Goal: Navigation & Orientation: Find specific page/section

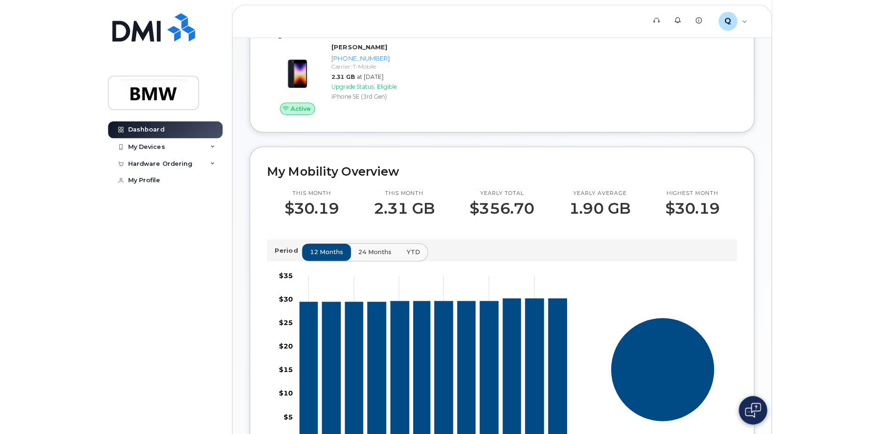
scroll to position [141, 0]
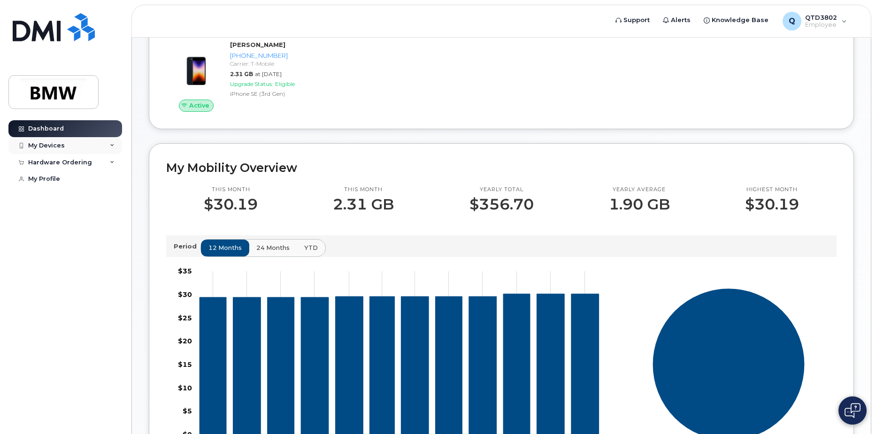
click at [62, 148] on div "My Devices" at bounding box center [46, 146] width 37 height 8
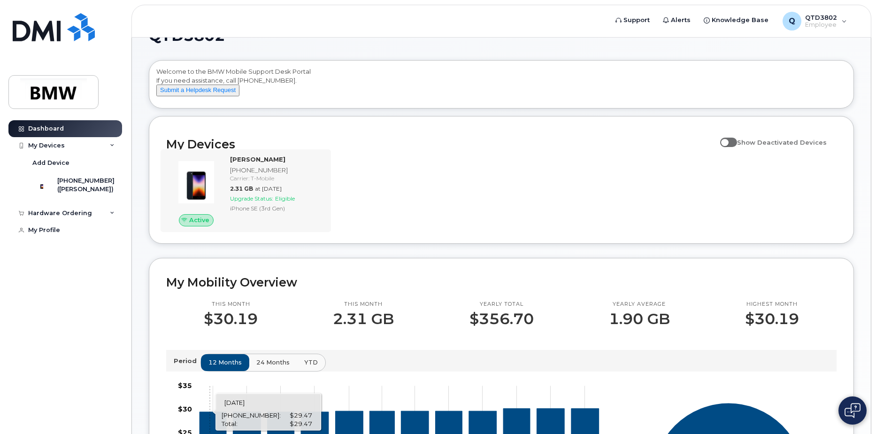
scroll to position [0, 0]
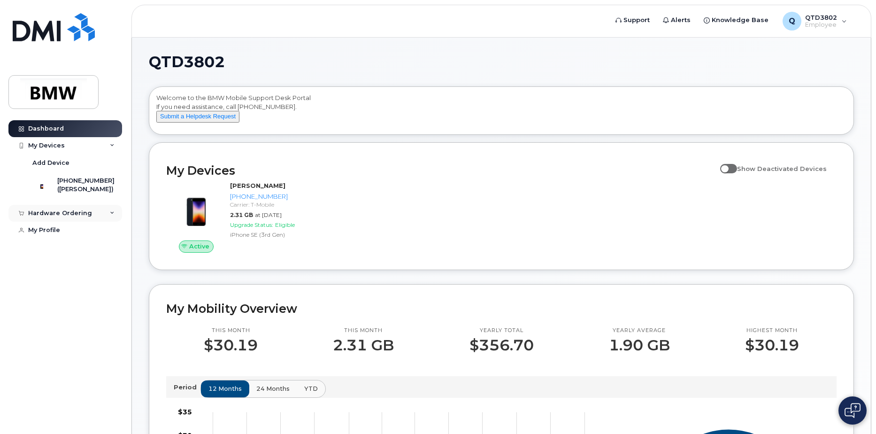
click at [46, 217] on div "Hardware Ordering" at bounding box center [60, 213] width 64 height 8
click at [59, 253] on div "New Order" at bounding box center [50, 248] width 36 height 8
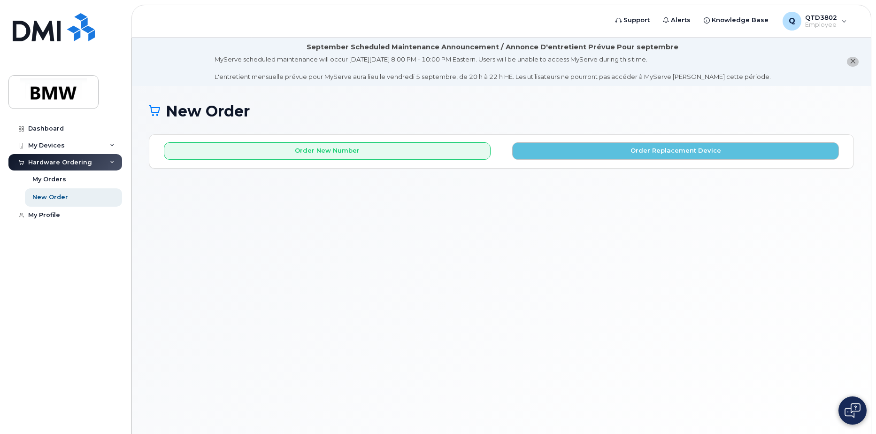
click at [52, 160] on div "Hardware Ordering" at bounding box center [60, 163] width 64 height 8
drag, startPoint x: 47, startPoint y: 164, endPoint x: 59, endPoint y: 171, distance: 13.3
click at [47, 165] on div "Hardware Ordering" at bounding box center [60, 163] width 64 height 8
click at [50, 181] on div "My Orders" at bounding box center [49, 179] width 34 height 8
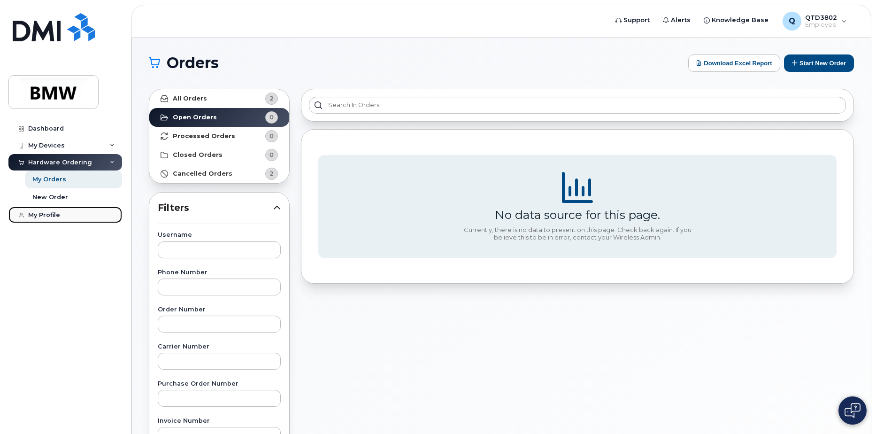
click at [52, 218] on div "My Profile" at bounding box center [44, 215] width 32 height 8
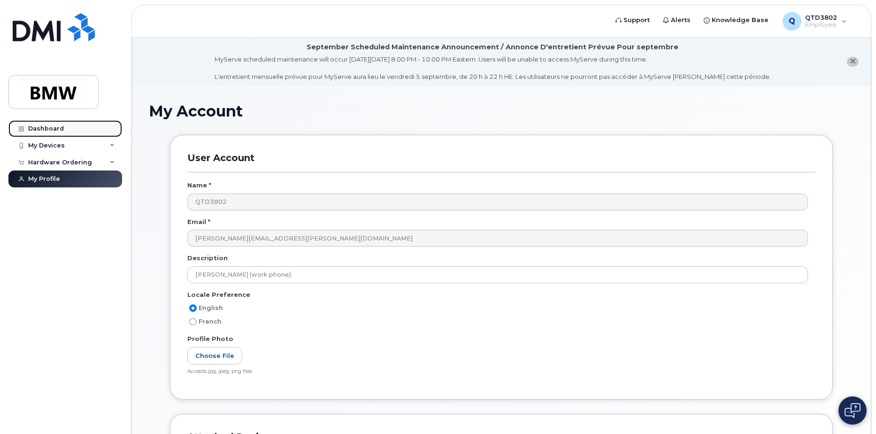
click at [44, 122] on link "Dashboard" at bounding box center [65, 128] width 114 height 17
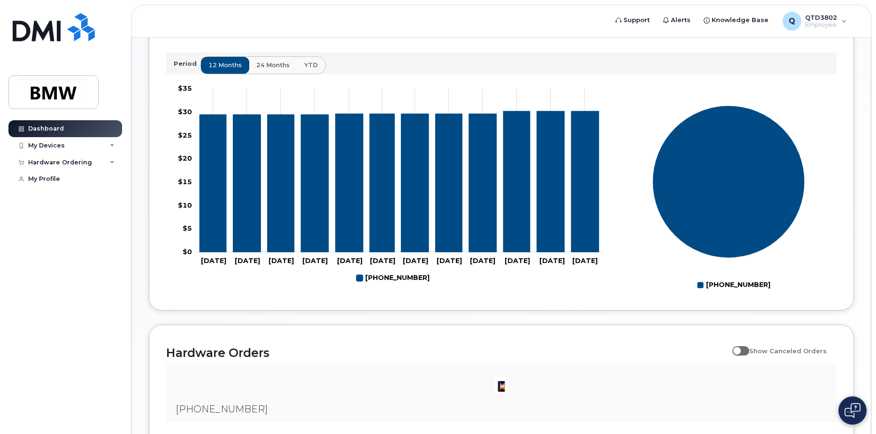
scroll to position [376, 0]
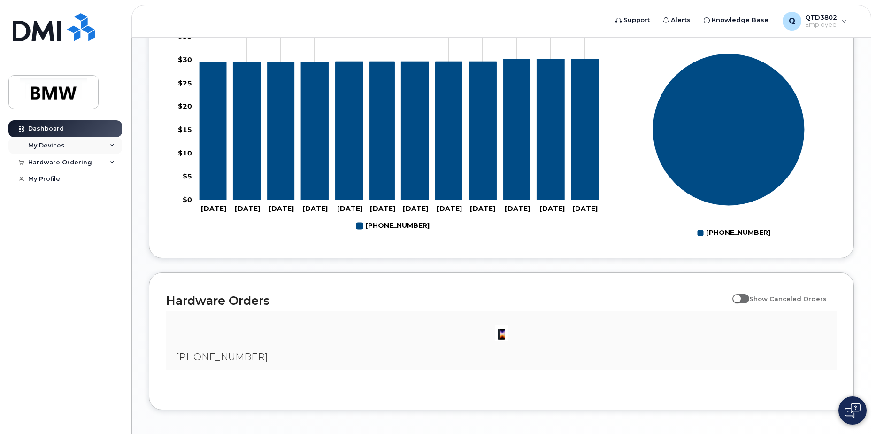
click at [60, 146] on div "My Devices" at bounding box center [46, 146] width 37 height 8
click at [69, 186] on div "([PERSON_NAME])" at bounding box center [85, 189] width 57 height 8
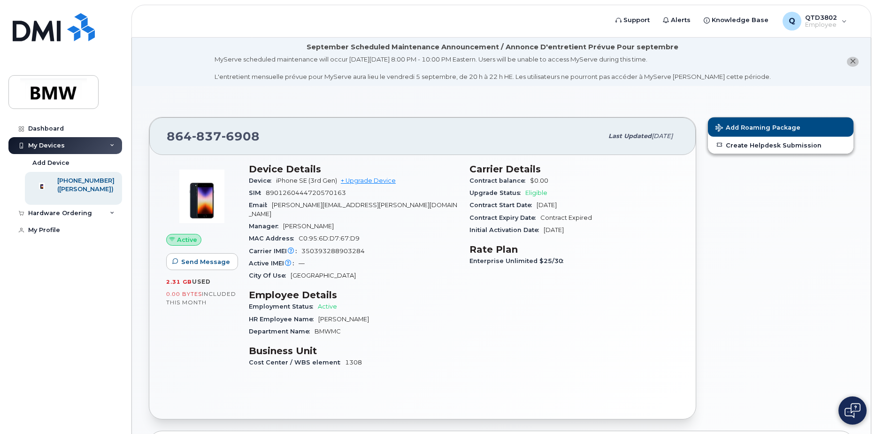
click at [777, 242] on div "Add Roaming Package Create Helpdesk Submission" at bounding box center [781, 268] width 158 height 314
click at [54, 145] on div "My Devices" at bounding box center [46, 146] width 37 height 8
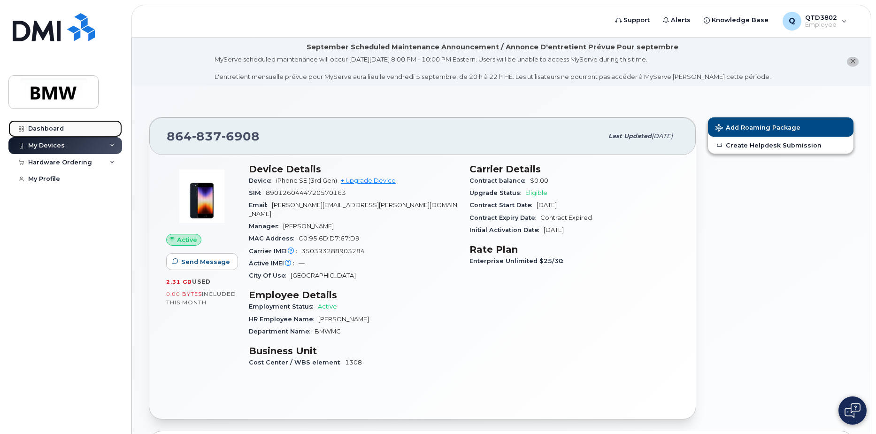
click at [45, 123] on link "Dashboard" at bounding box center [65, 128] width 114 height 17
